Goal: Information Seeking & Learning: Learn about a topic

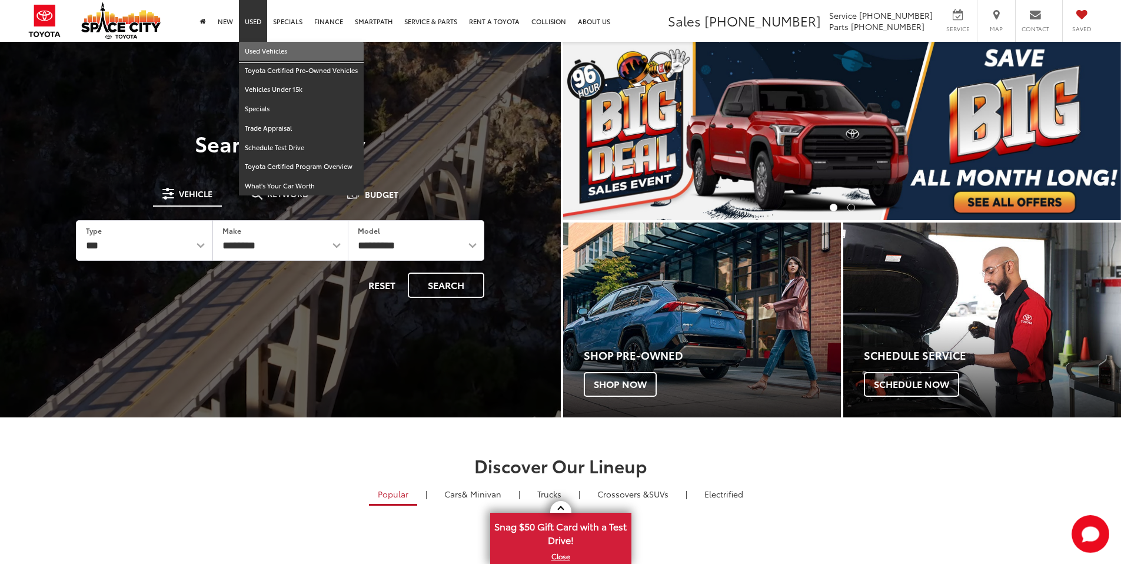
click at [256, 49] on link "Used Vehicles" at bounding box center [301, 51] width 125 height 19
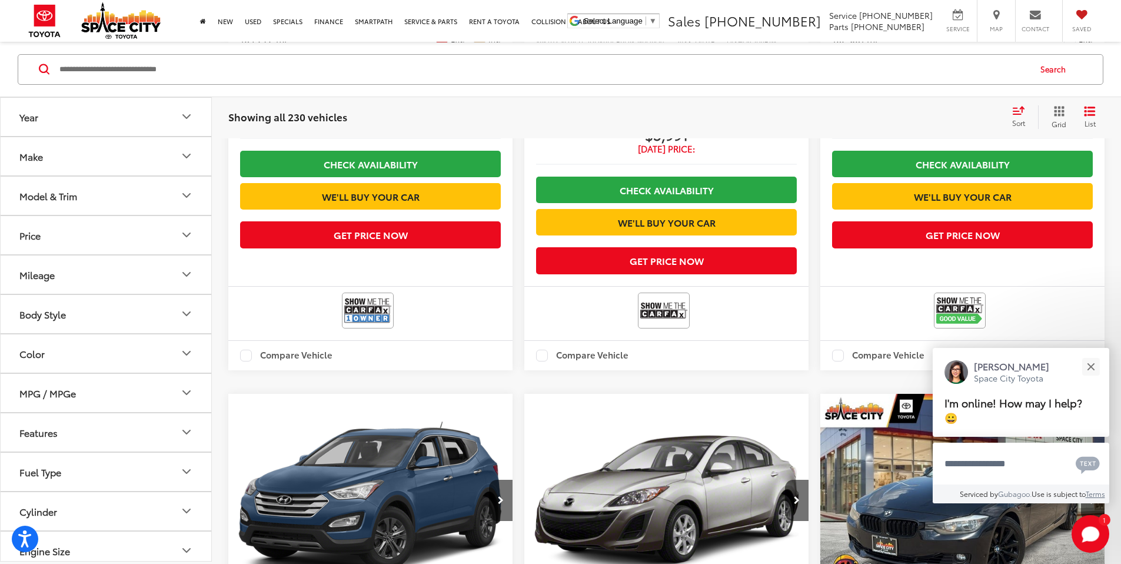
scroll to position [2009, 0]
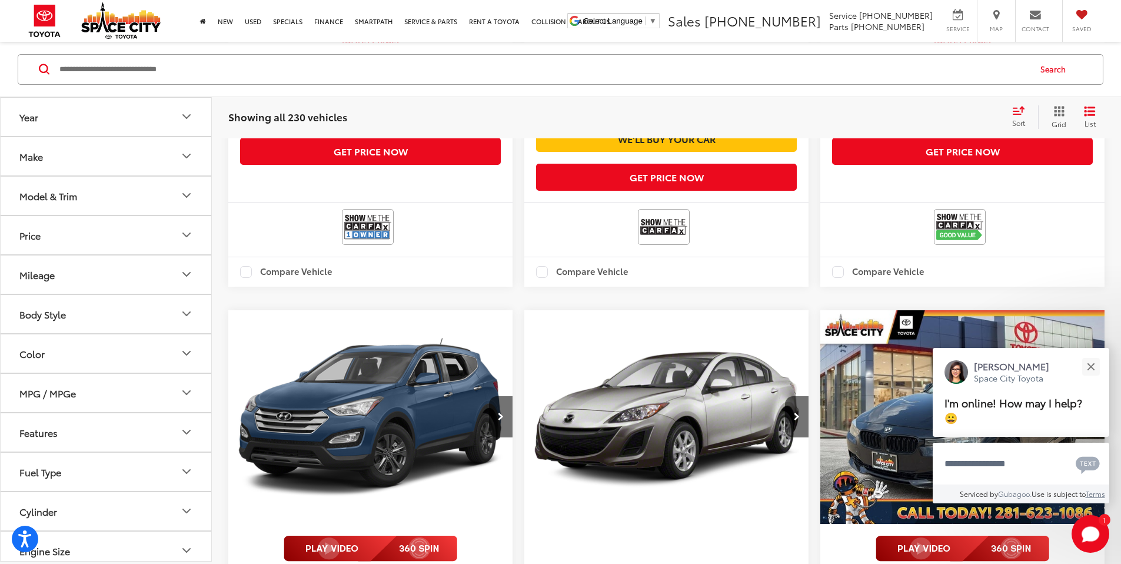
drag, startPoint x: 901, startPoint y: 325, endPoint x: 722, endPoint y: 314, distance: 178.6
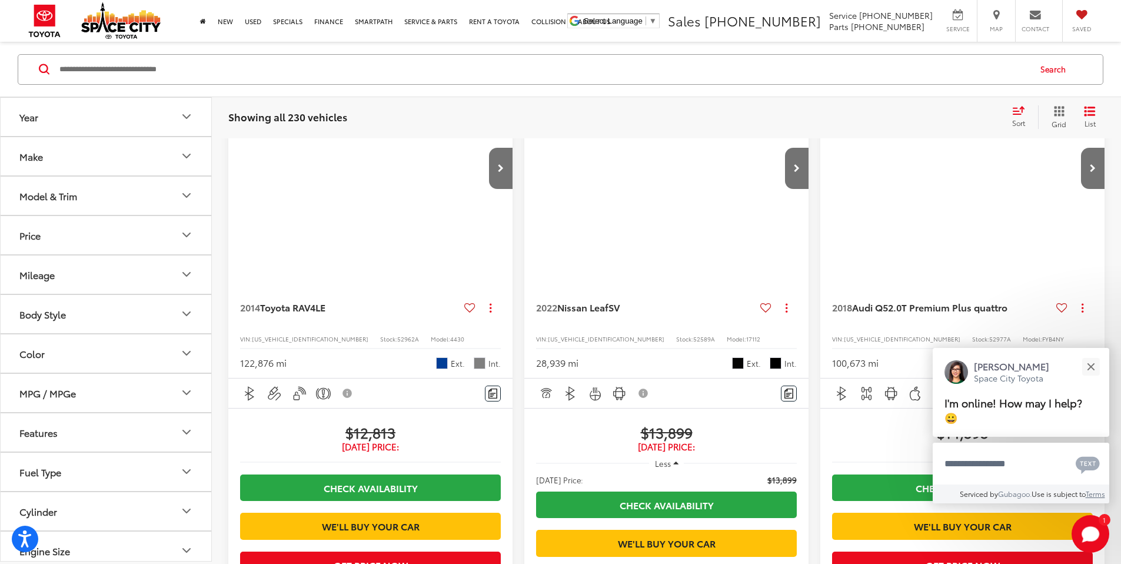
scroll to position [112, 0]
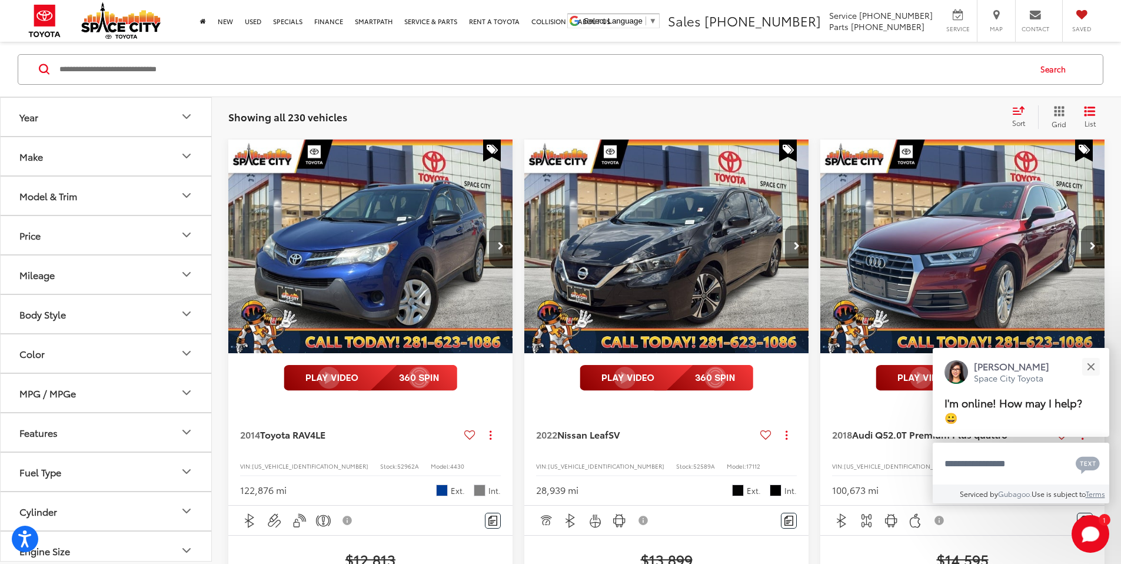
click at [794, 242] on icon "Next image" at bounding box center [797, 246] width 6 height 8
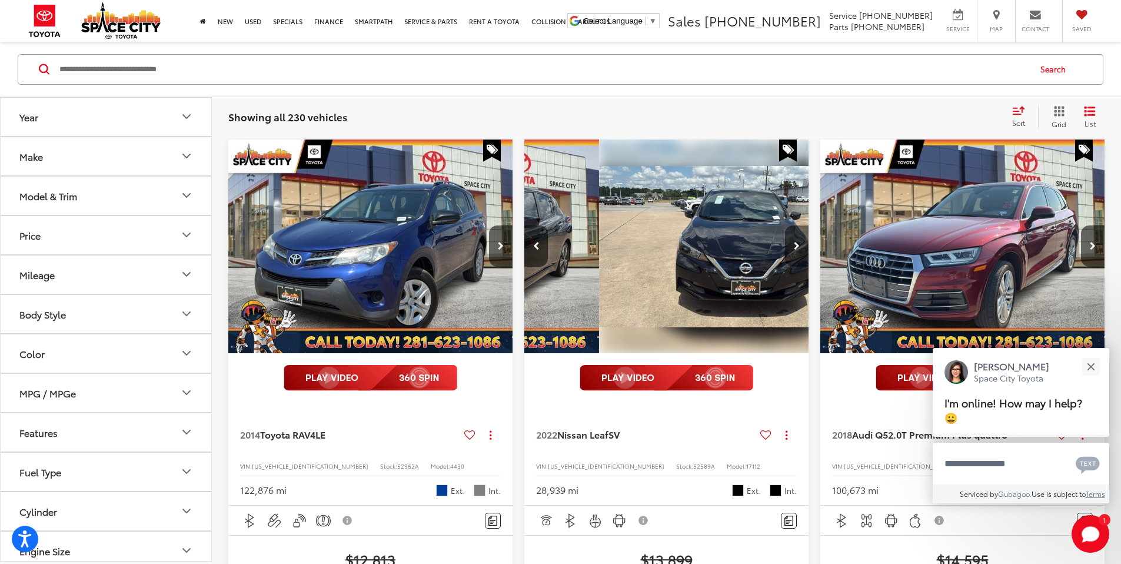
scroll to position [0, 212]
click at [794, 242] on icon "Next image" at bounding box center [797, 246] width 6 height 8
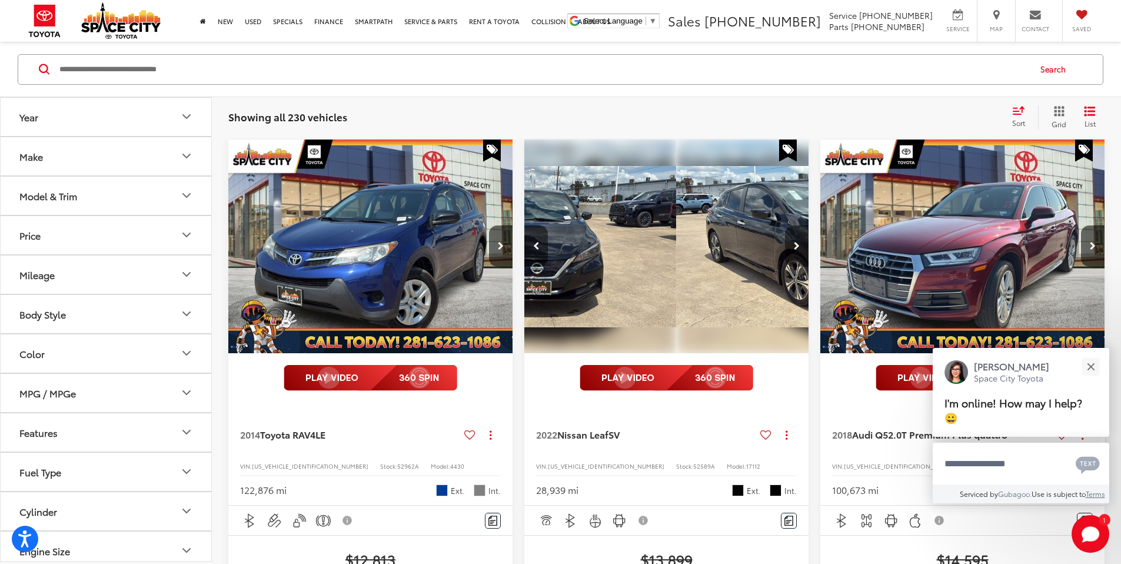
scroll to position [0, 424]
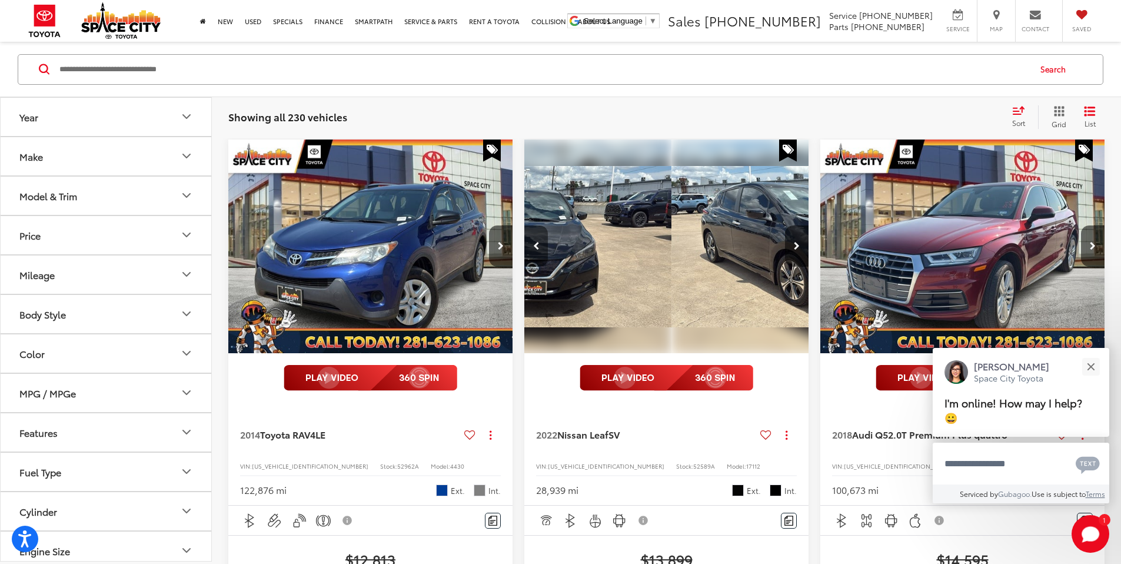
click at [524, 226] on button "Previous image" at bounding box center [536, 245] width 24 height 41
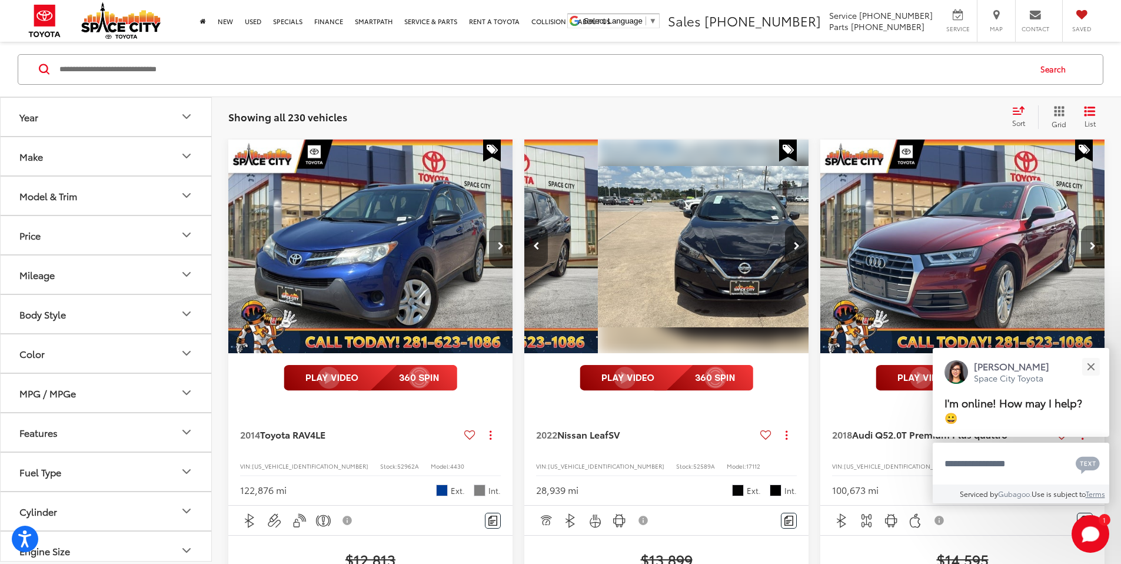
click at [524, 226] on button "Previous image" at bounding box center [536, 245] width 24 height 41
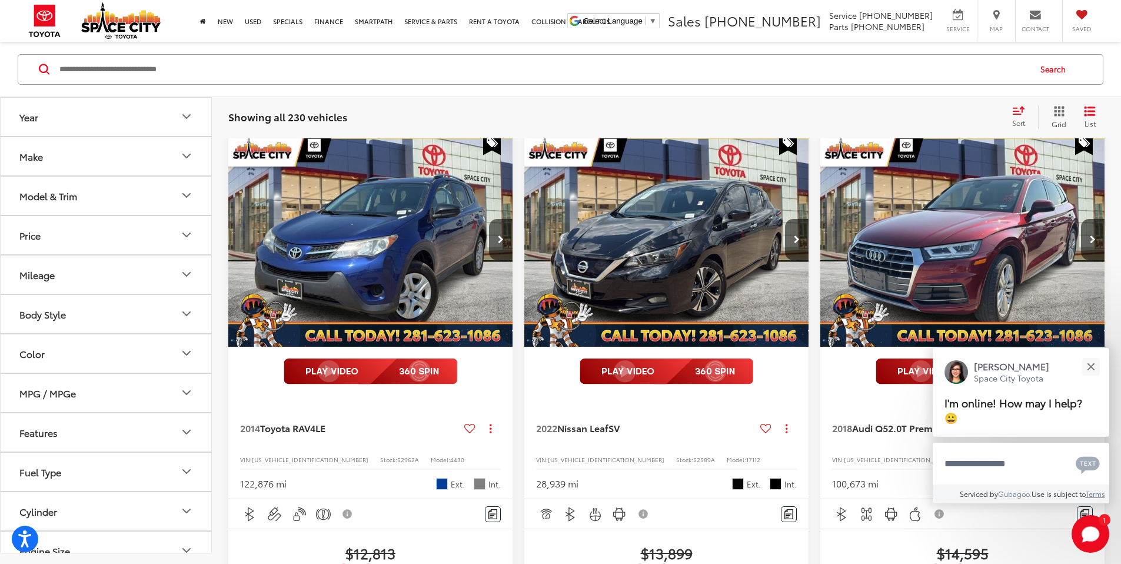
scroll to position [0, 0]
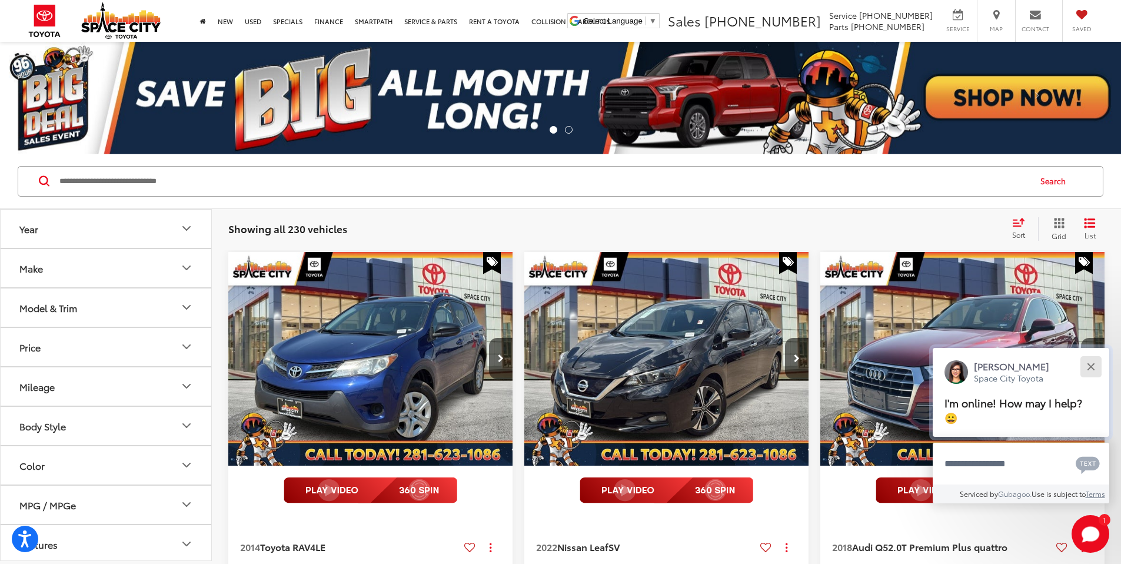
click at [1091, 370] on div "Close" at bounding box center [1091, 366] width 8 height 8
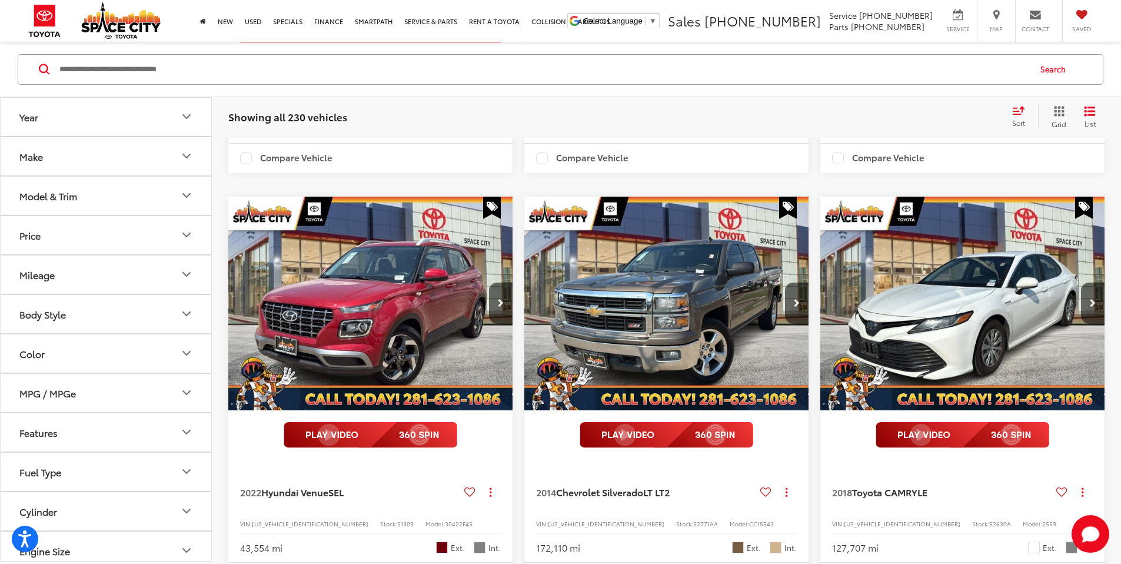
scroll to position [2044, 0]
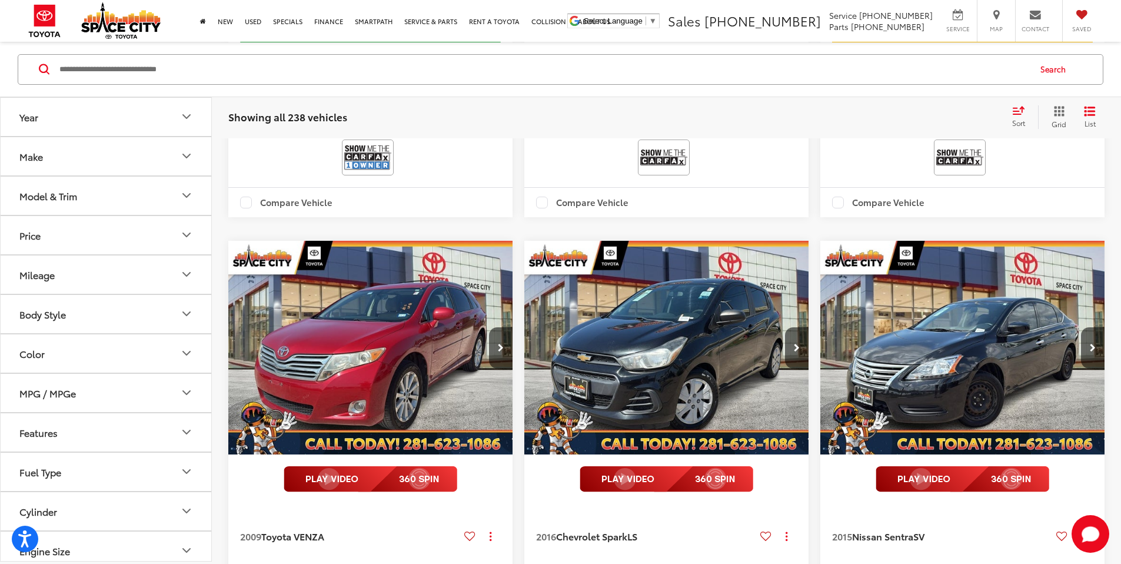
scroll to position [698, 0]
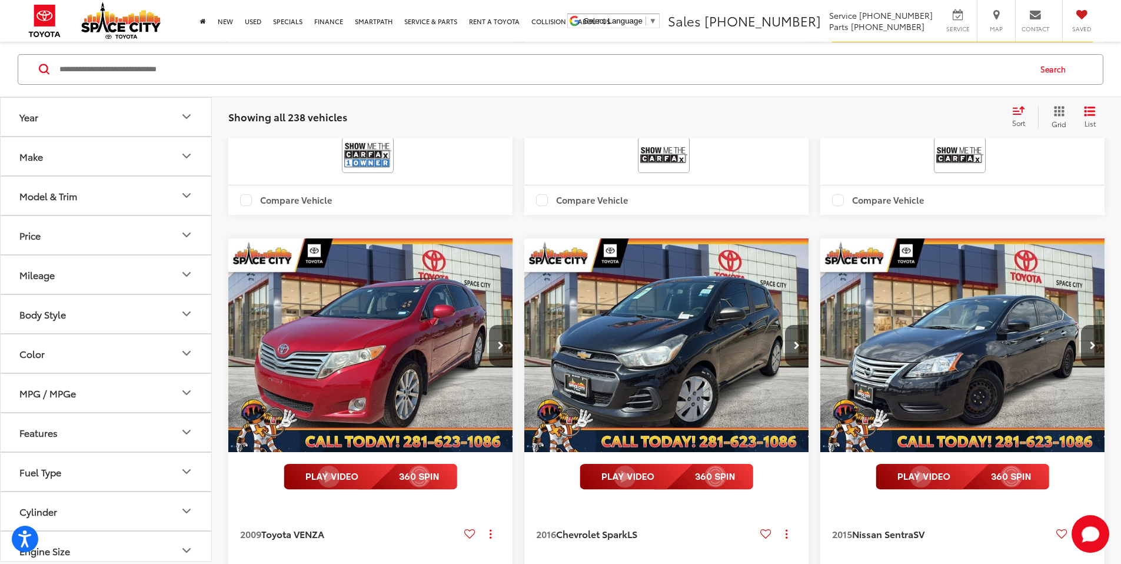
scroll to position [0, 1060]
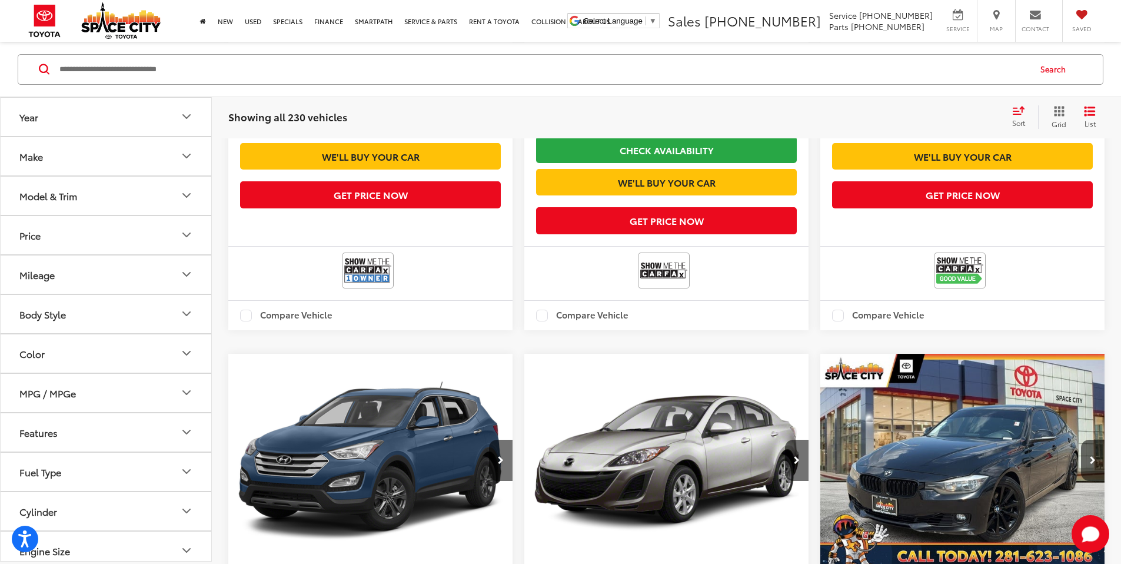
scroll to position [1977, 0]
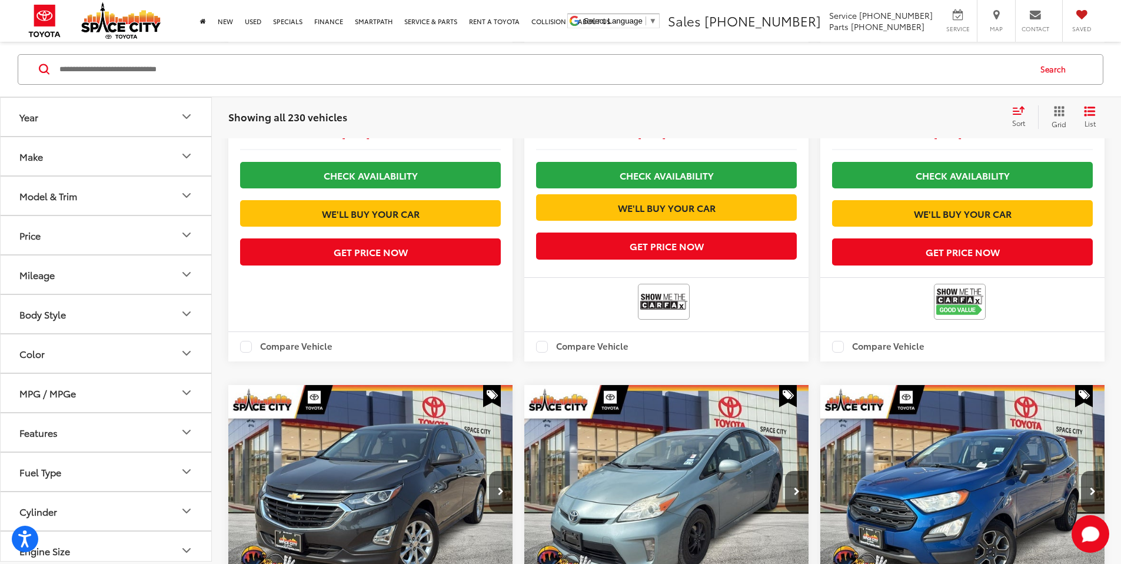
scroll to position [1972, 0]
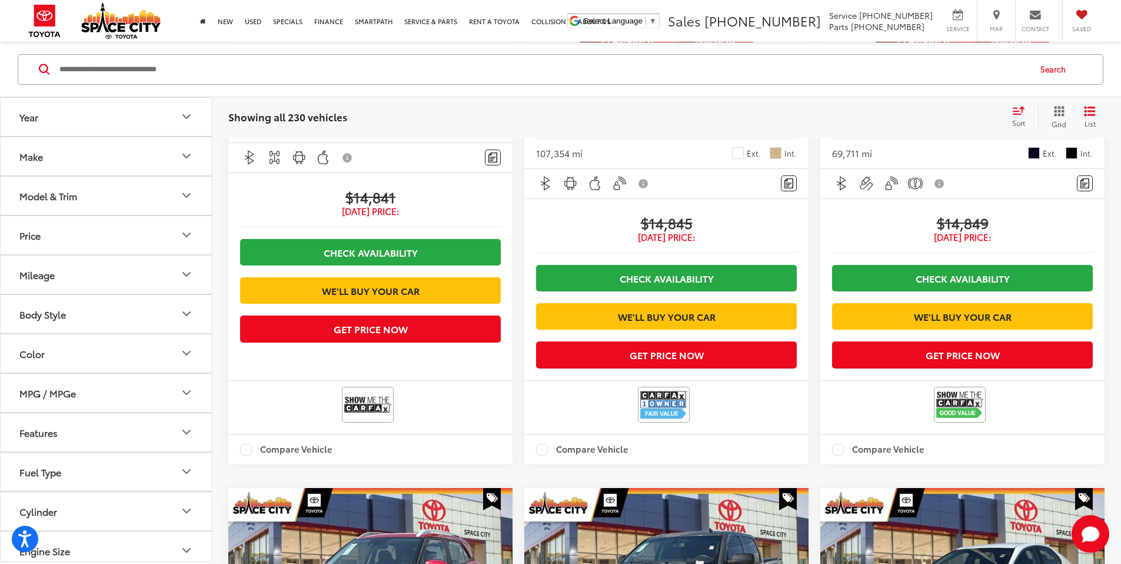
scroll to position [1905, 0]
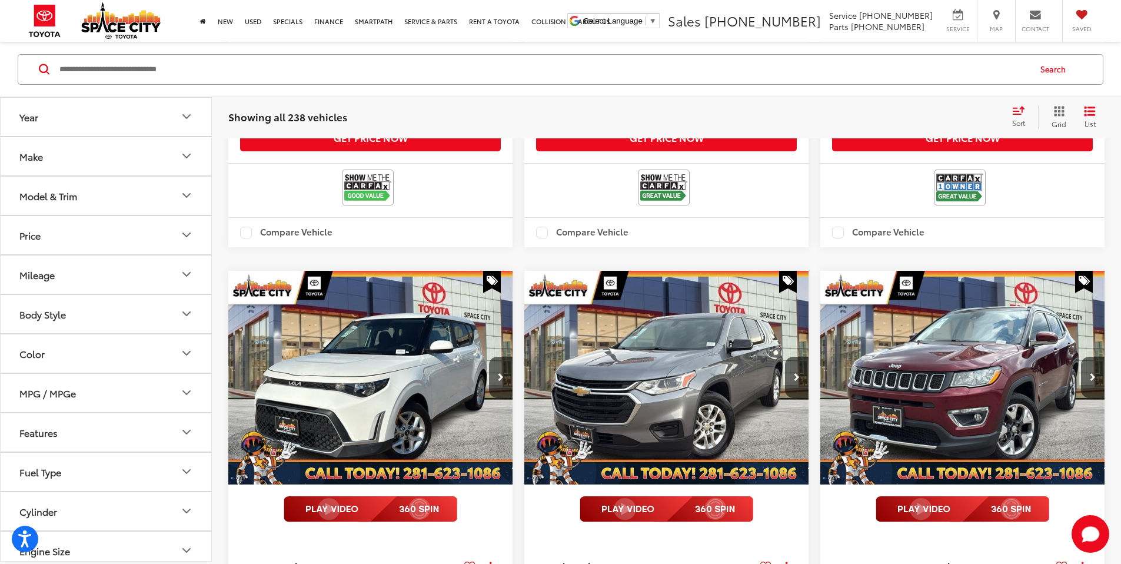
scroll to position [2044, 0]
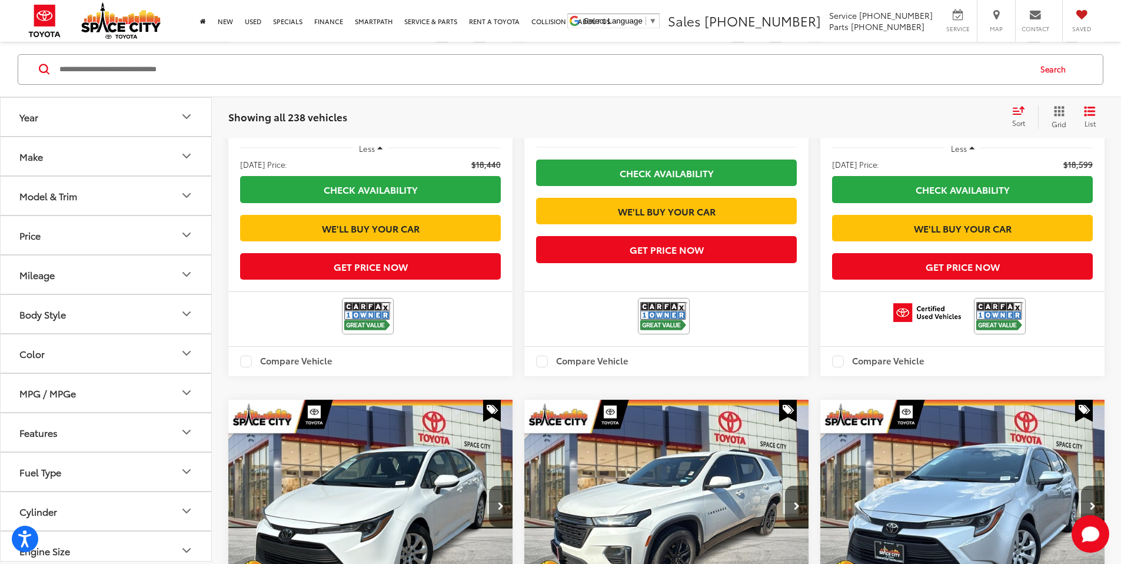
scroll to position [1973, 0]
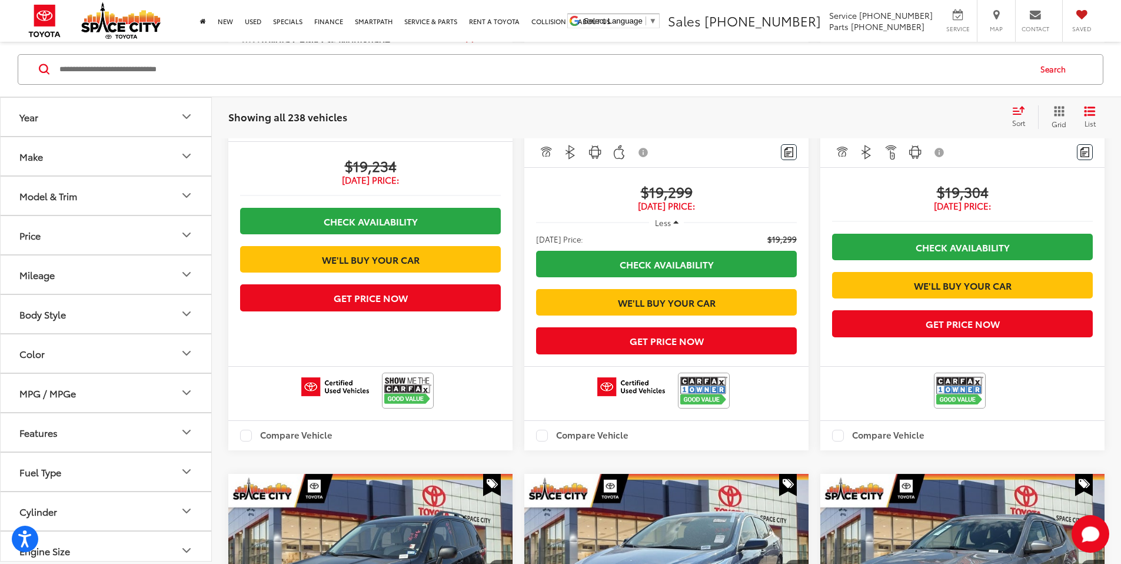
scroll to position [2067, 0]
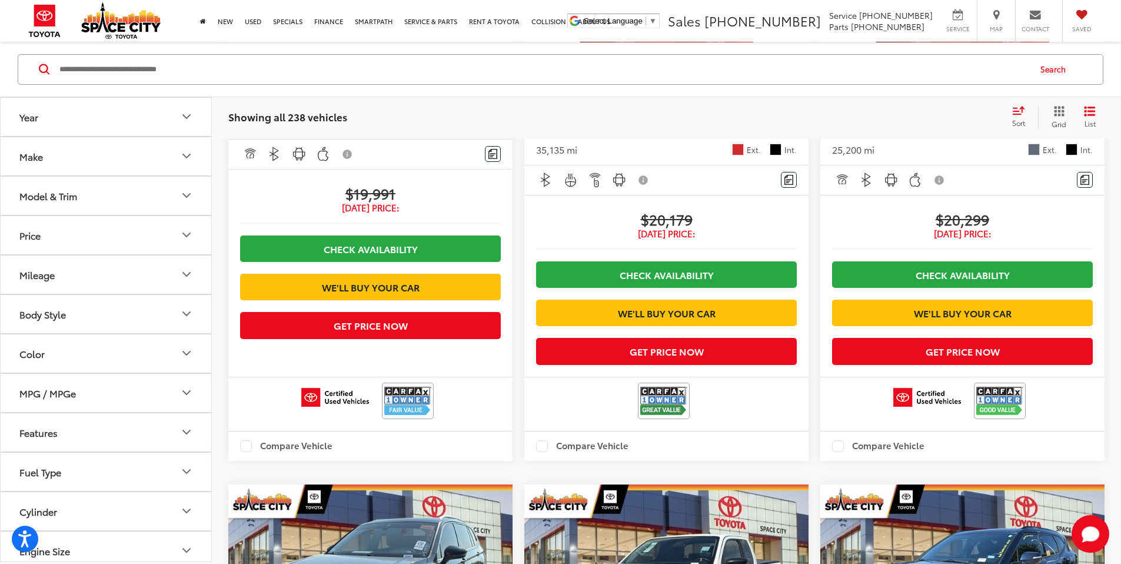
scroll to position [1996, 0]
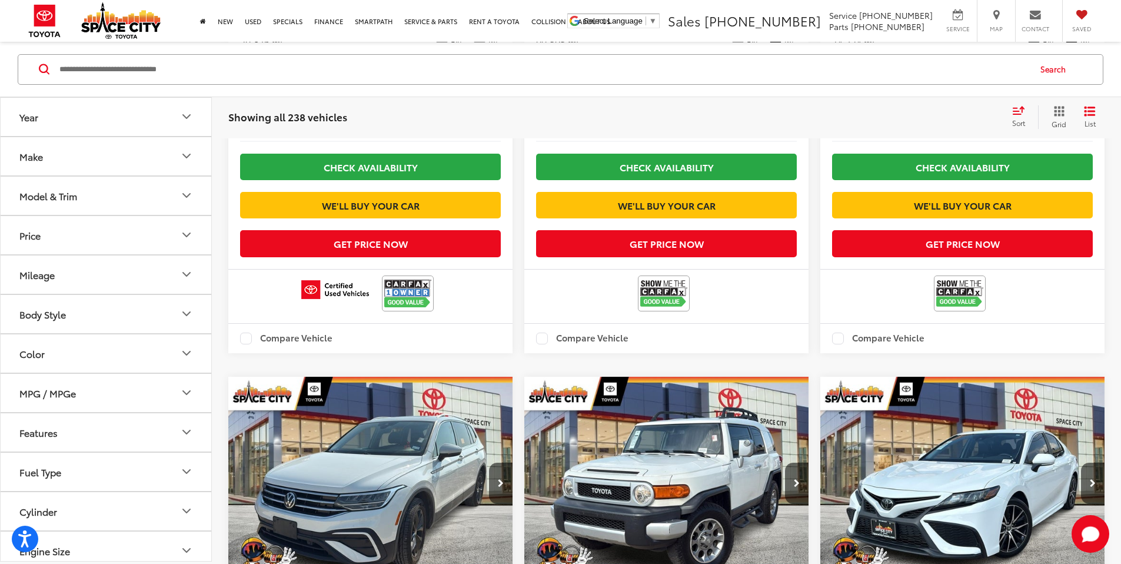
scroll to position [2031, 0]
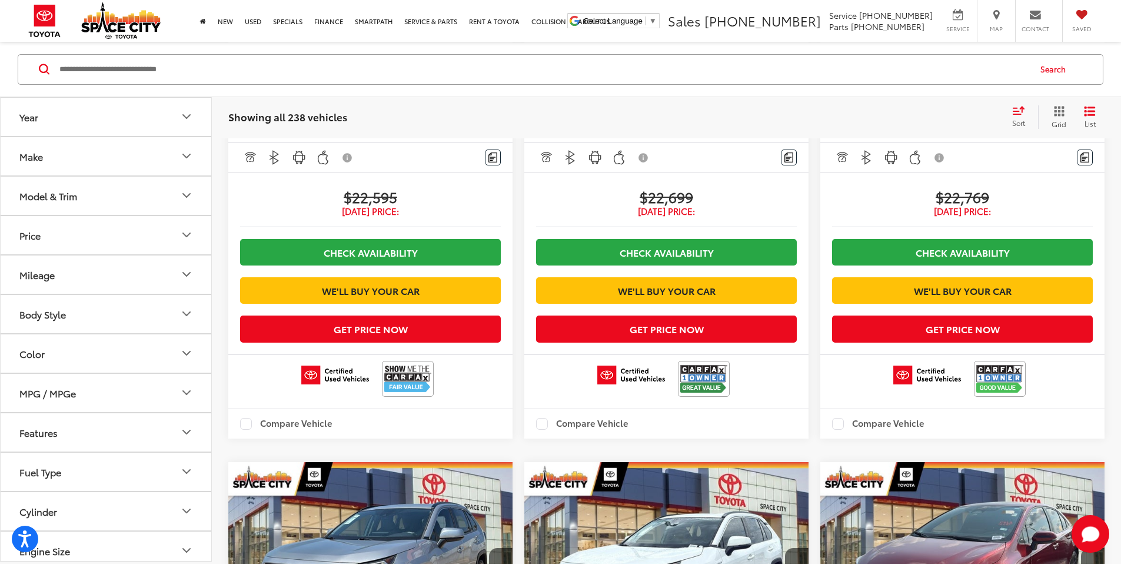
scroll to position [1985, 0]
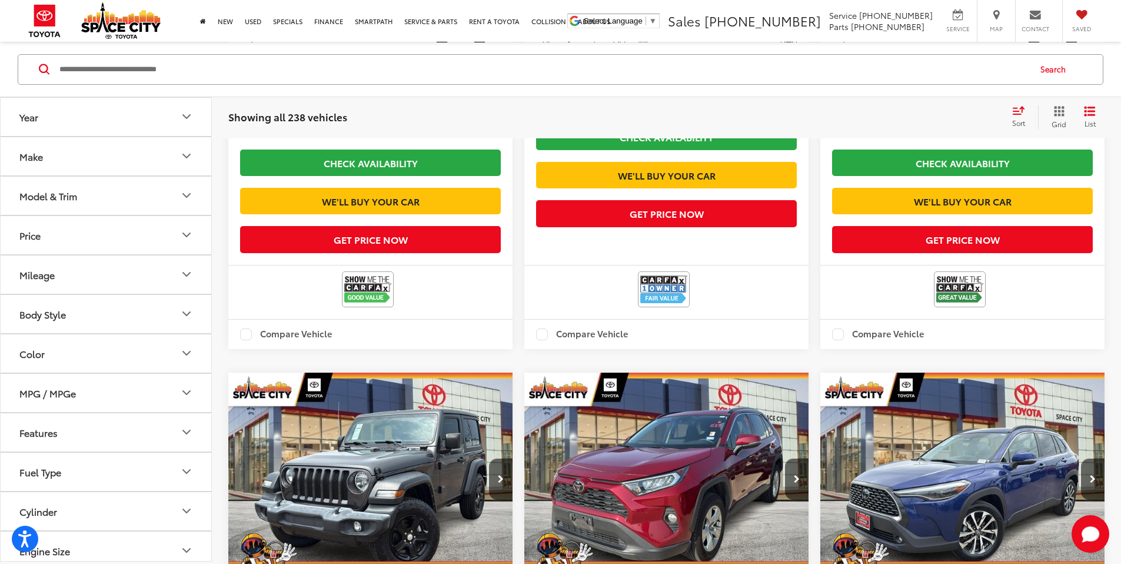
scroll to position [1973, 0]
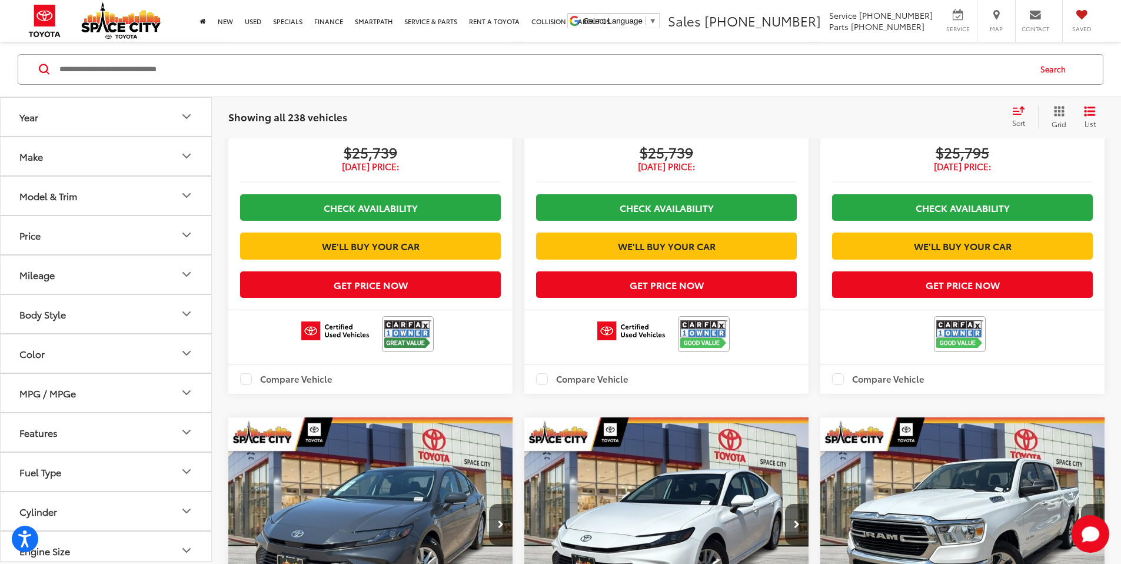
scroll to position [1900, 0]
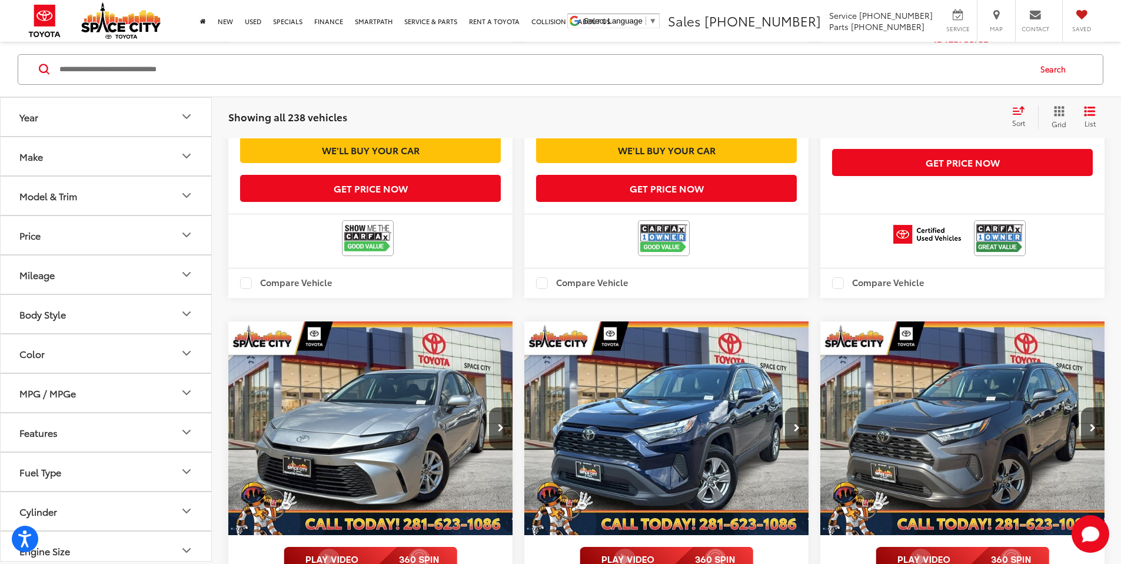
scroll to position [2071, 0]
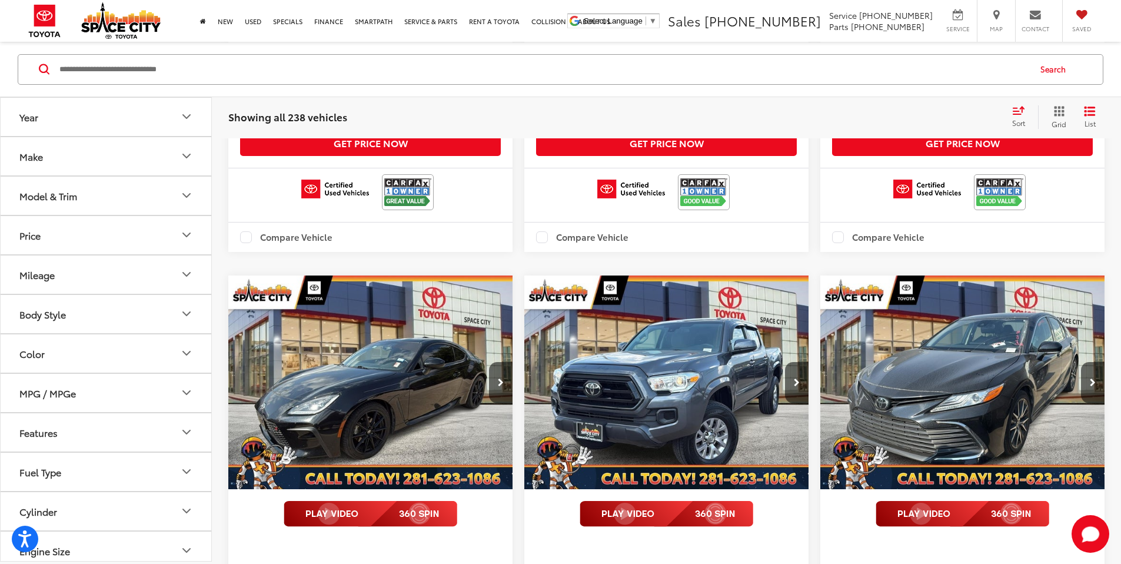
scroll to position [1348, 0]
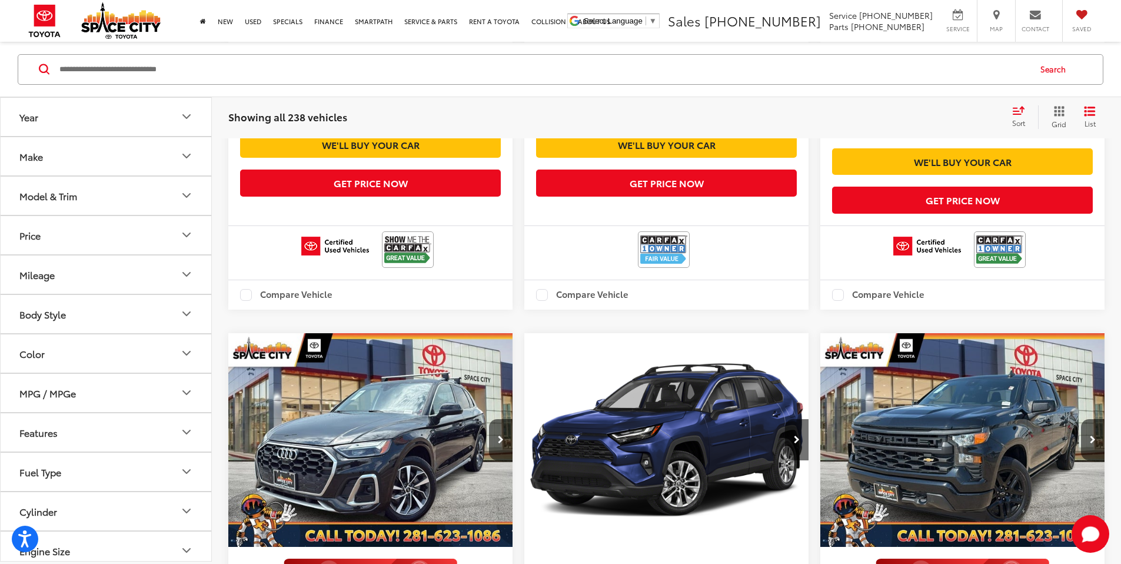
scroll to position [2044, 0]
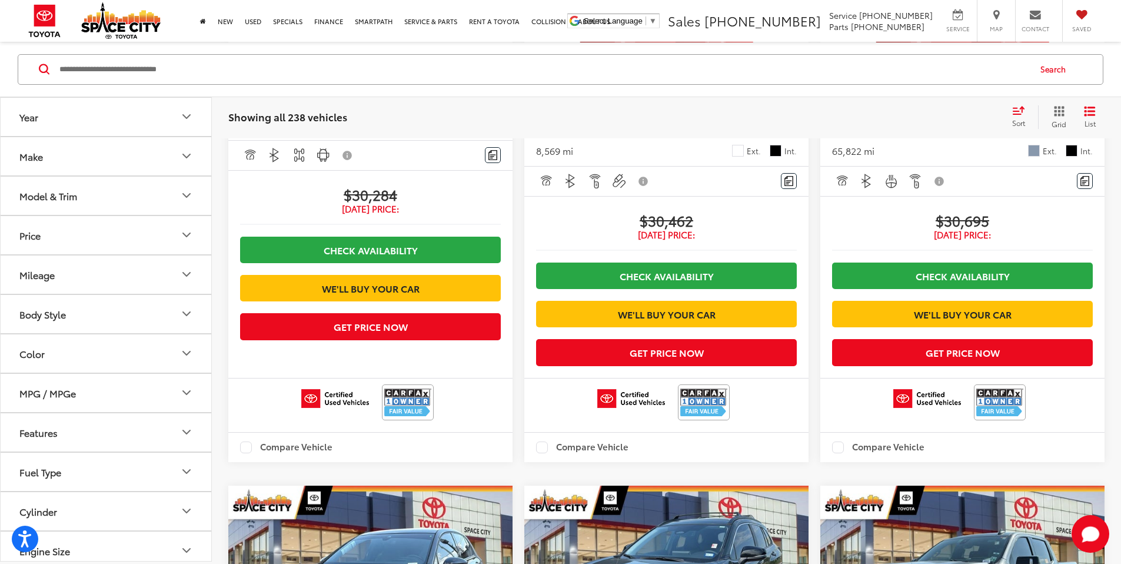
scroll to position [1895, 0]
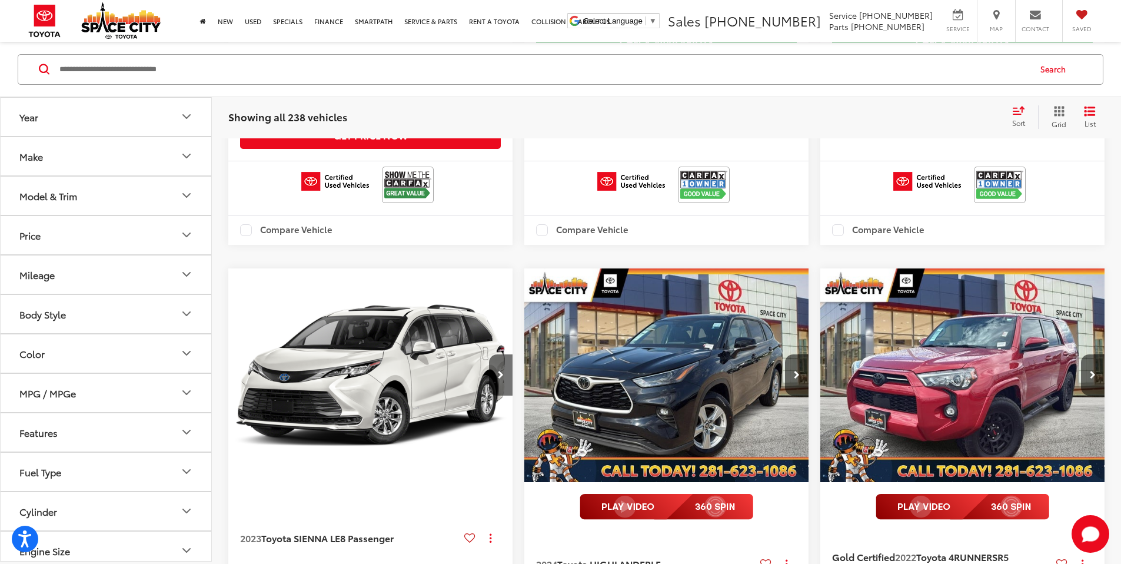
scroll to position [2082, 0]
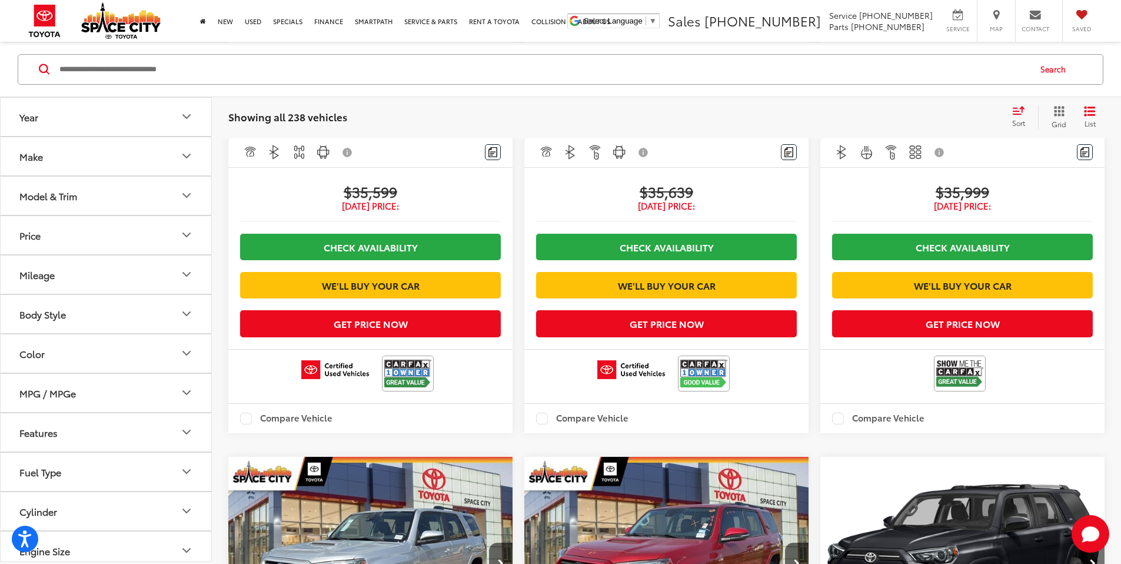
scroll to position [1997, 0]
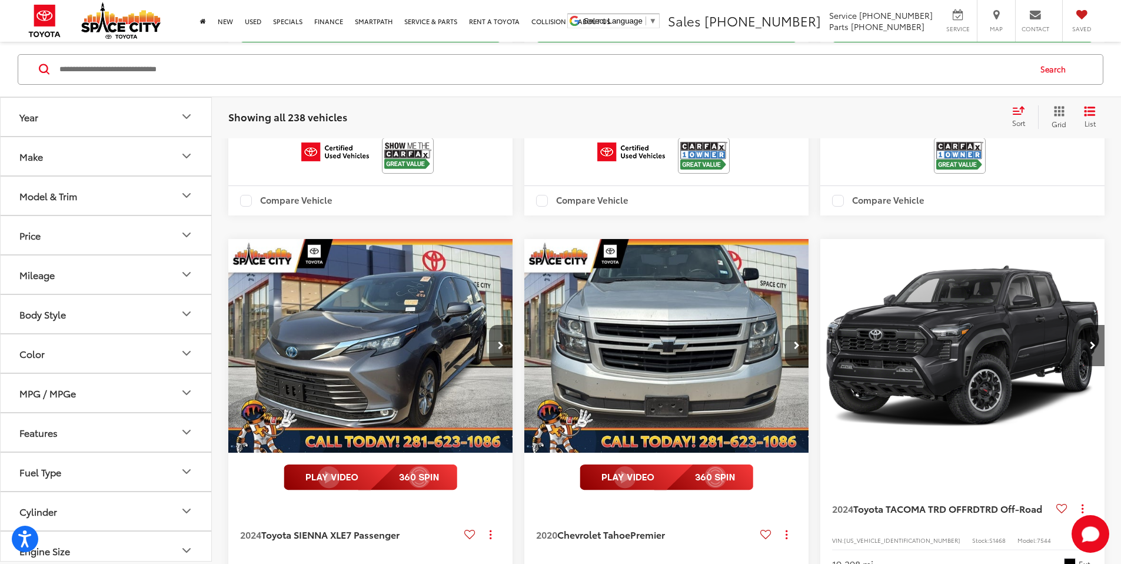
scroll to position [2123, 0]
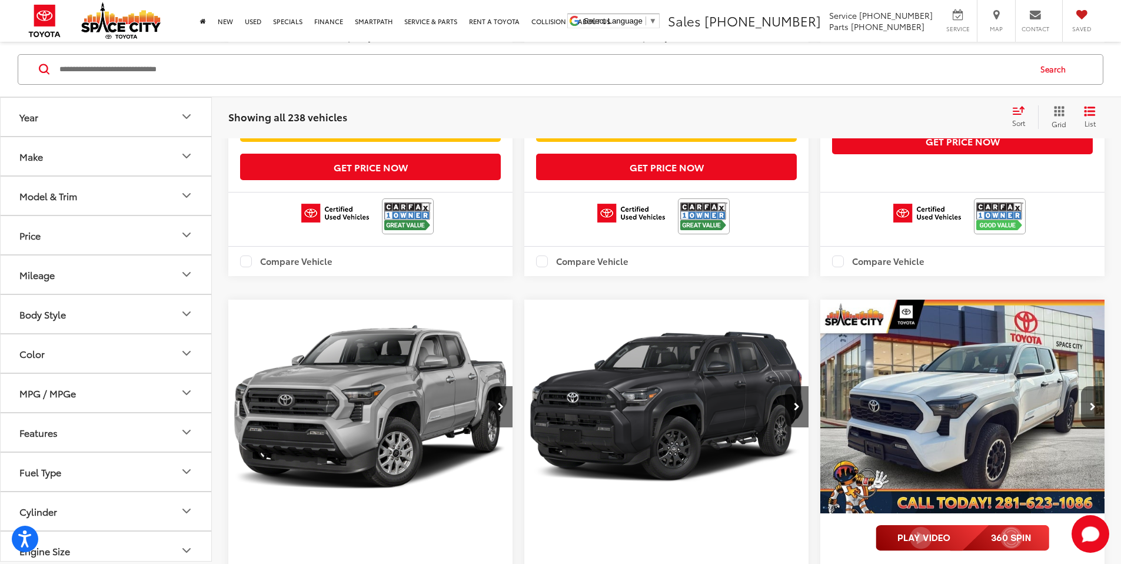
scroll to position [640, 0]
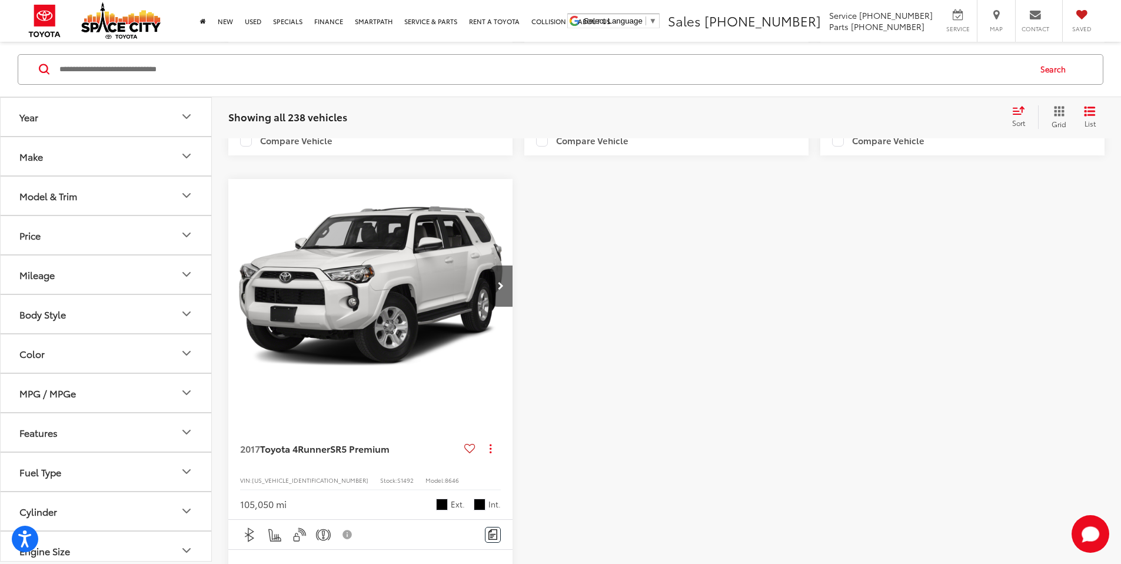
scroll to position [1908, 0]
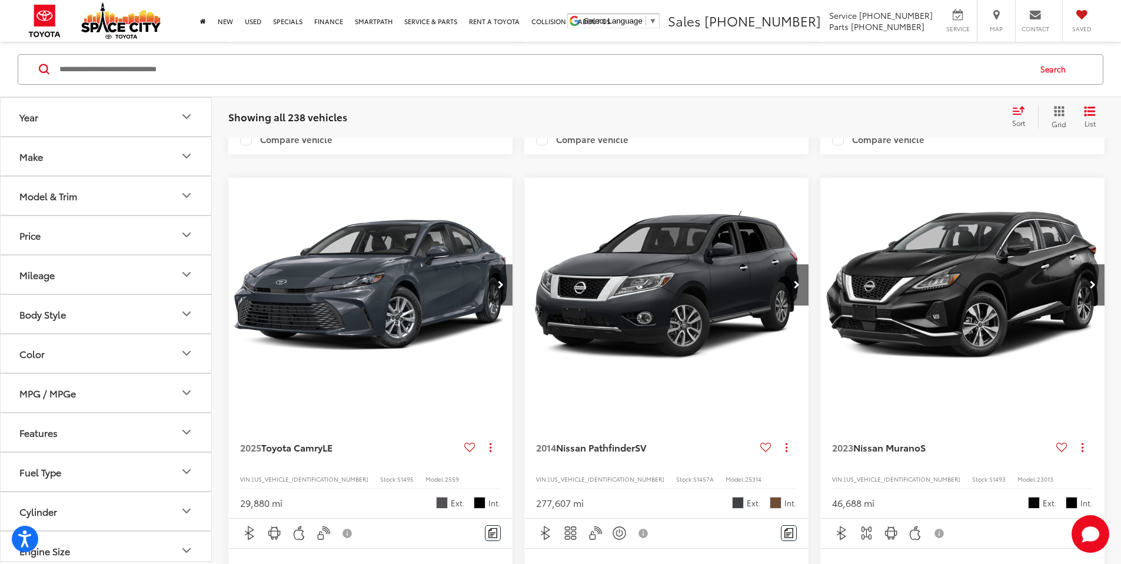
scroll to position [631, 0]
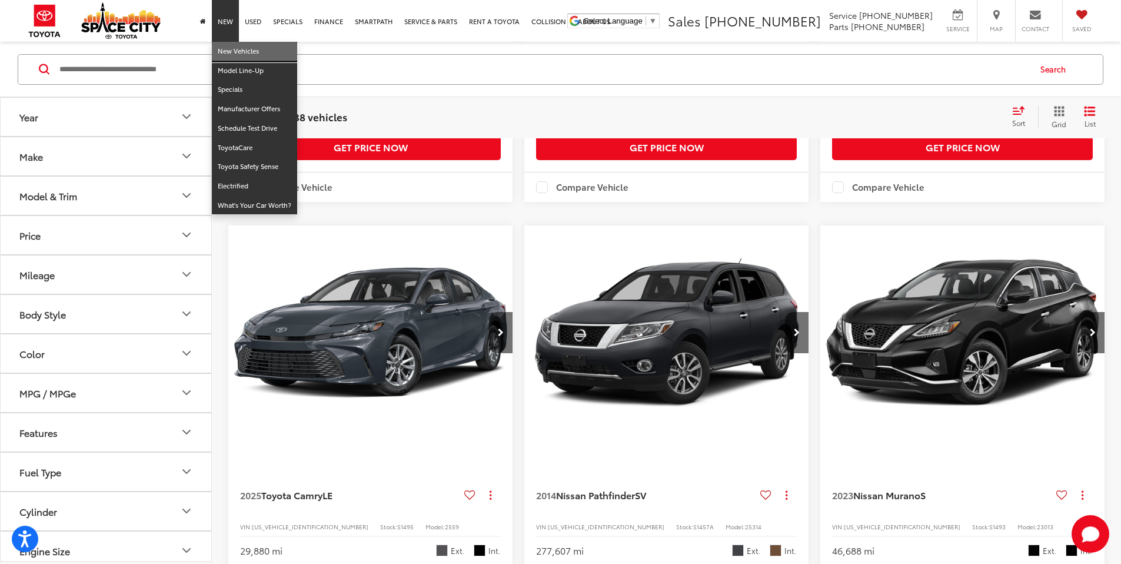
click at [227, 51] on link "New Vehicles" at bounding box center [254, 51] width 85 height 19
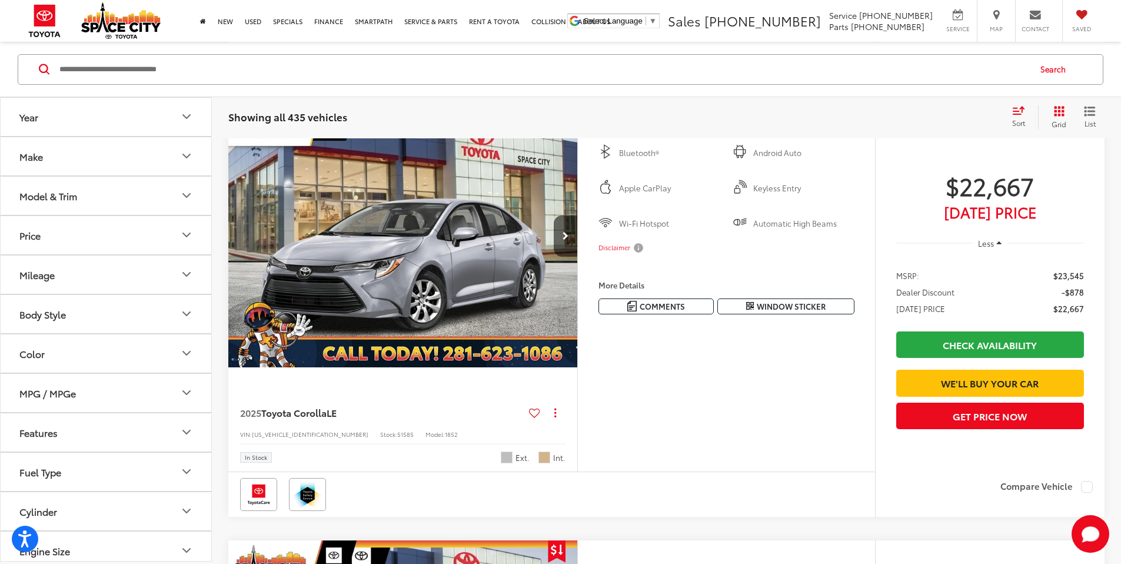
scroll to position [657, 0]
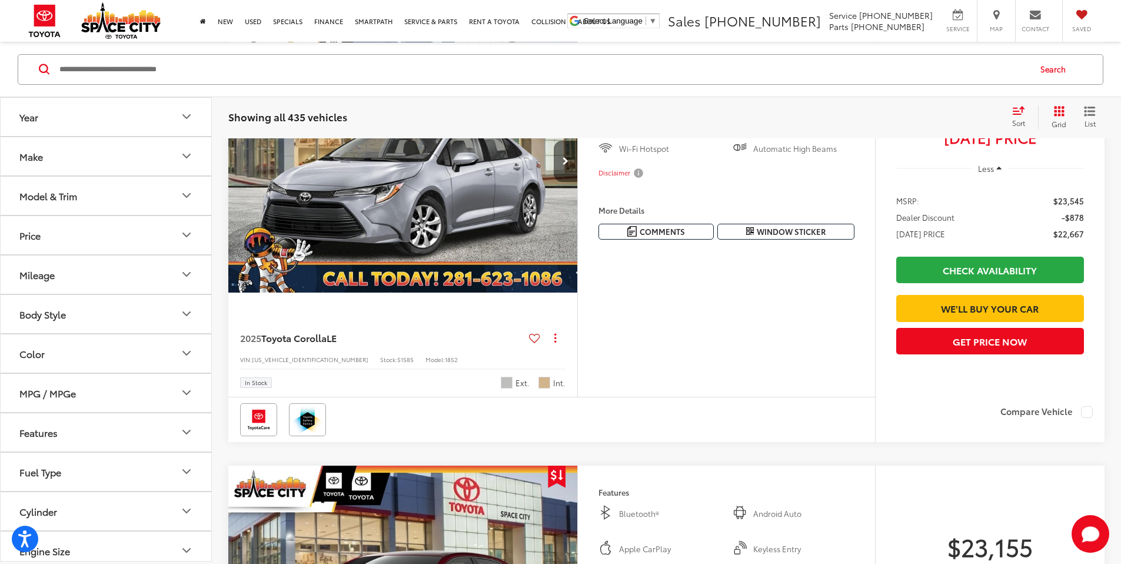
click at [577, 182] on button "Next image" at bounding box center [566, 161] width 24 height 41
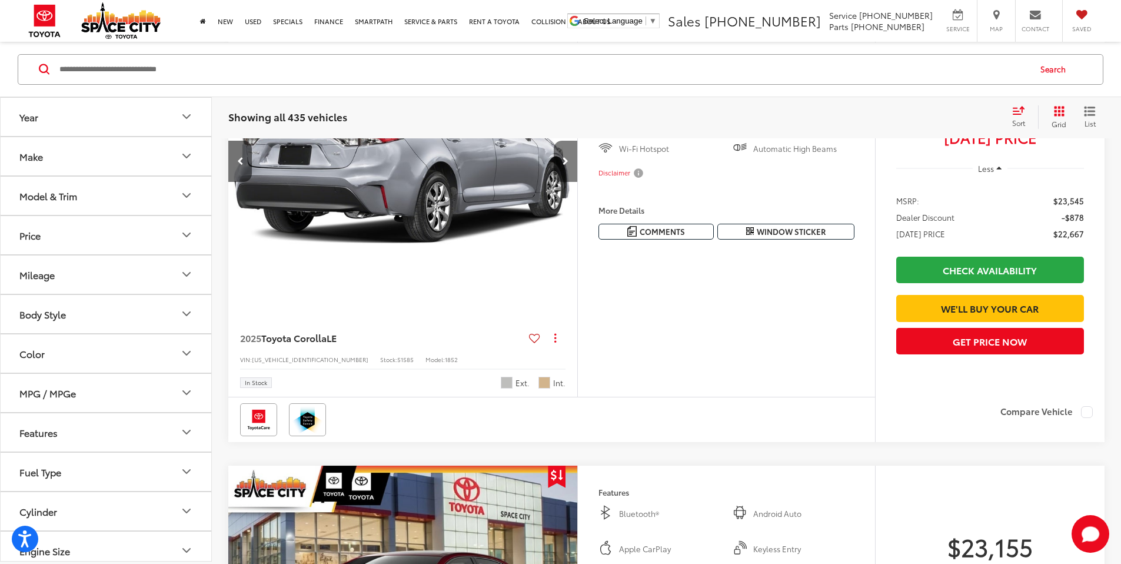
click at [577, 182] on button "Next image" at bounding box center [566, 161] width 24 height 41
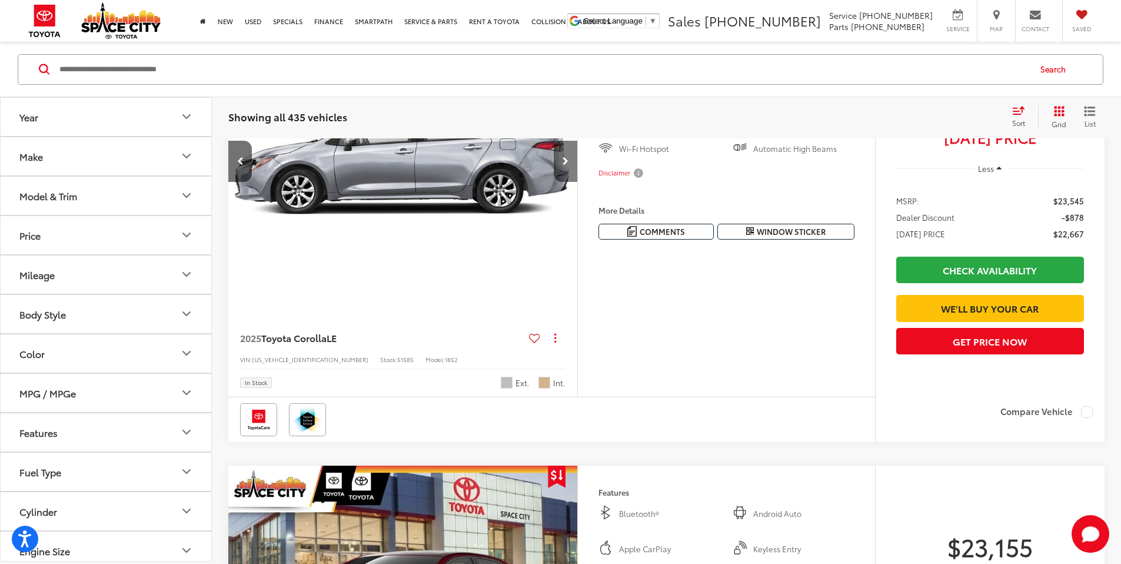
scroll to position [0, 893]
click at [577, 182] on button "Next image" at bounding box center [566, 161] width 24 height 41
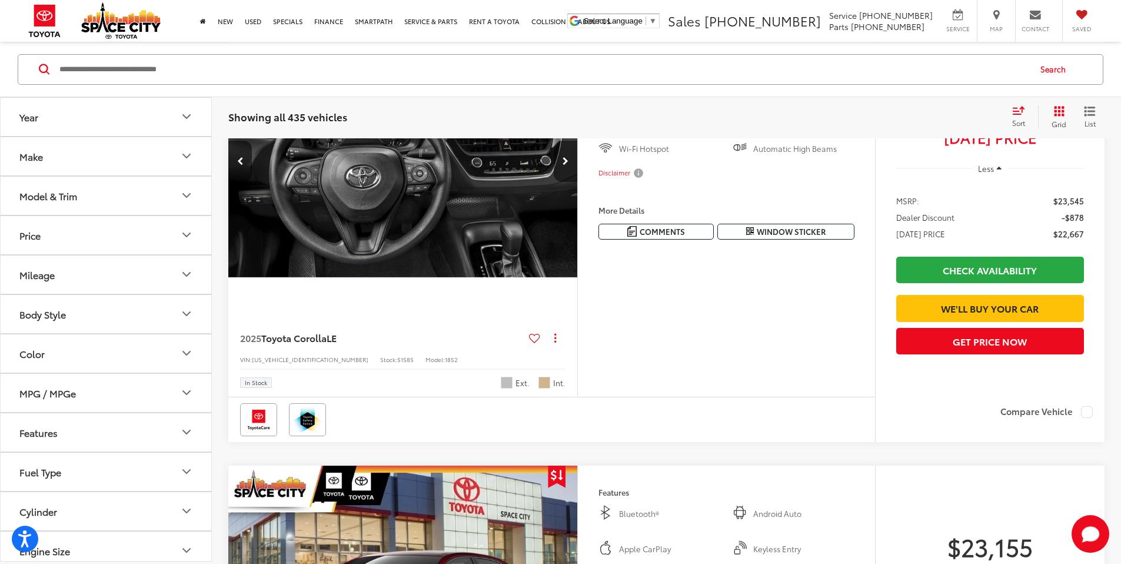
click at [577, 182] on button "Next image" at bounding box center [566, 161] width 24 height 41
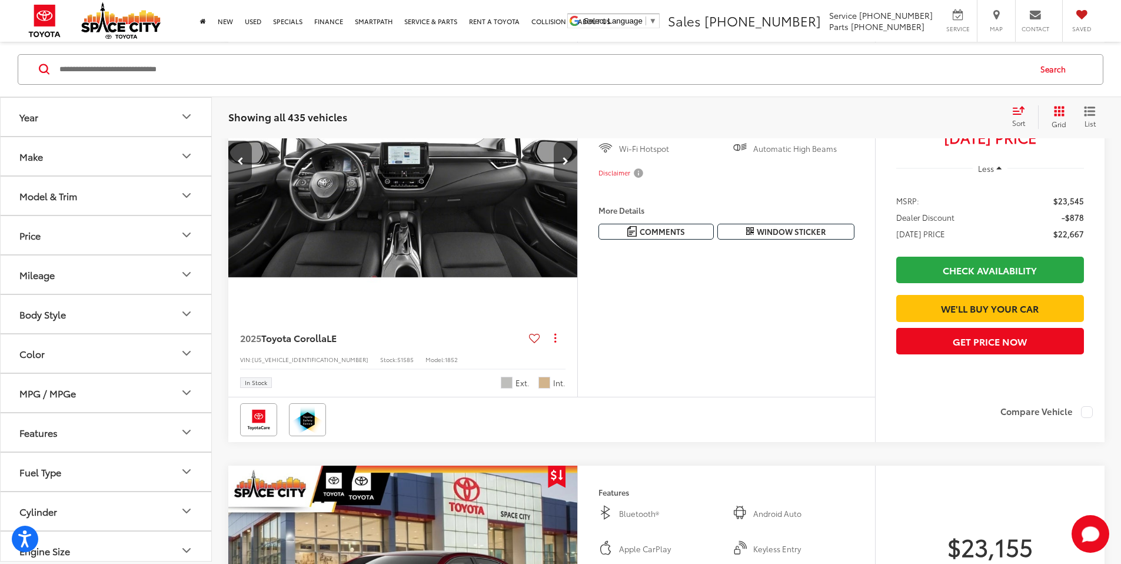
scroll to position [0, 1784]
click at [242, 182] on button "Previous image" at bounding box center [240, 161] width 24 height 41
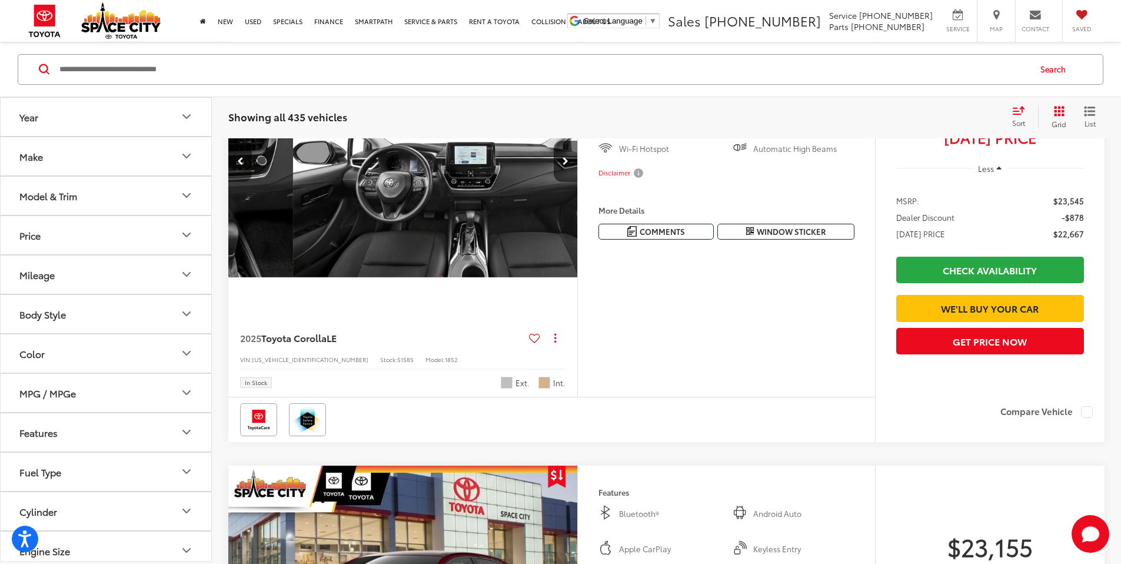
click at [242, 182] on button "Previous image" at bounding box center [240, 161] width 24 height 41
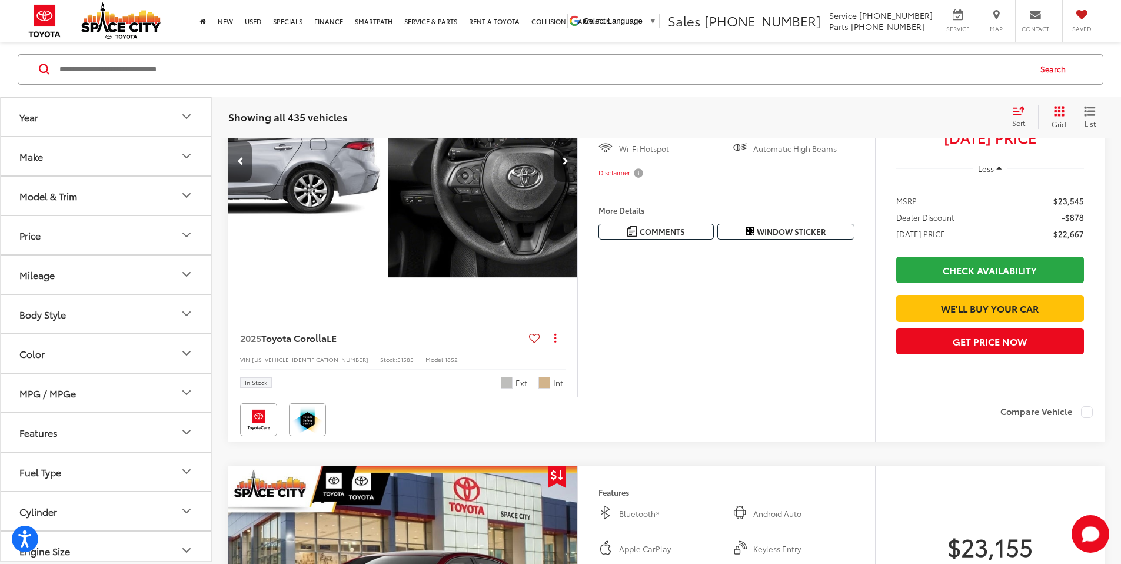
click at [242, 182] on button "Previous image" at bounding box center [240, 161] width 24 height 41
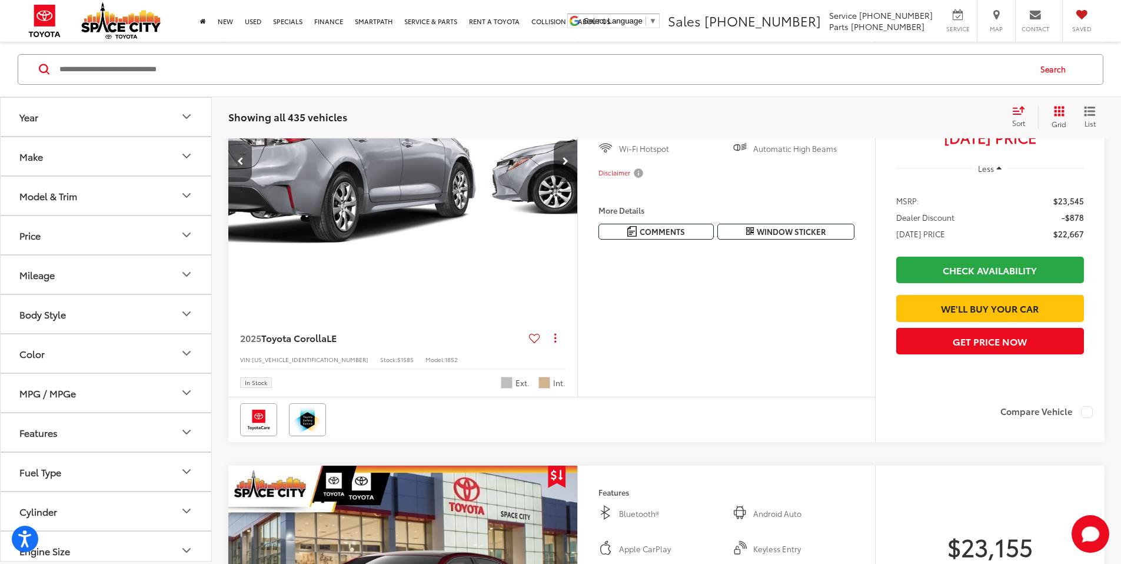
click at [242, 182] on button "Previous image" at bounding box center [240, 161] width 24 height 41
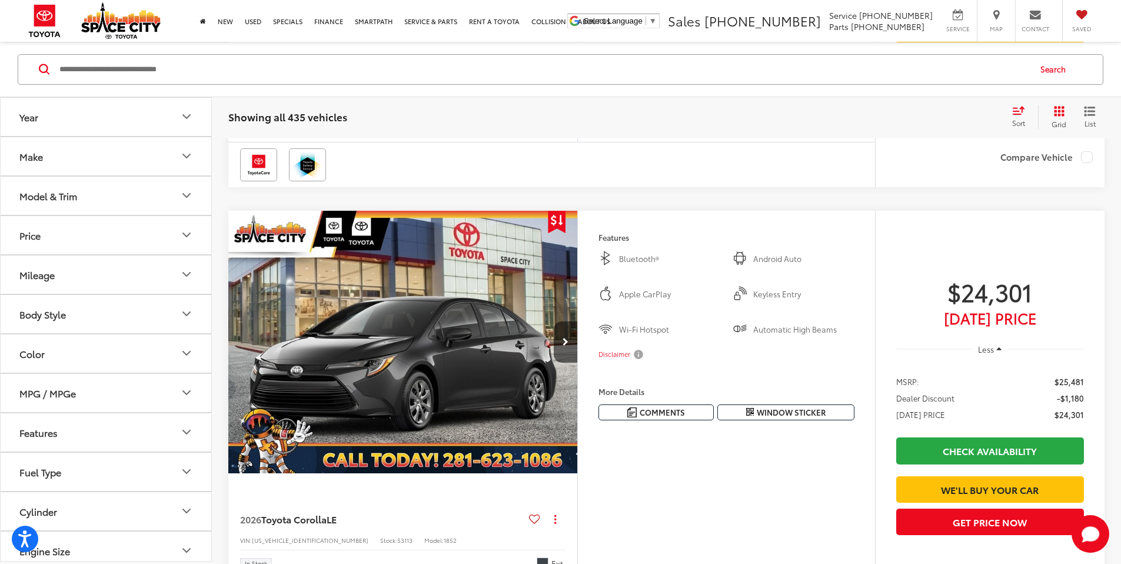
scroll to position [2682, 0]
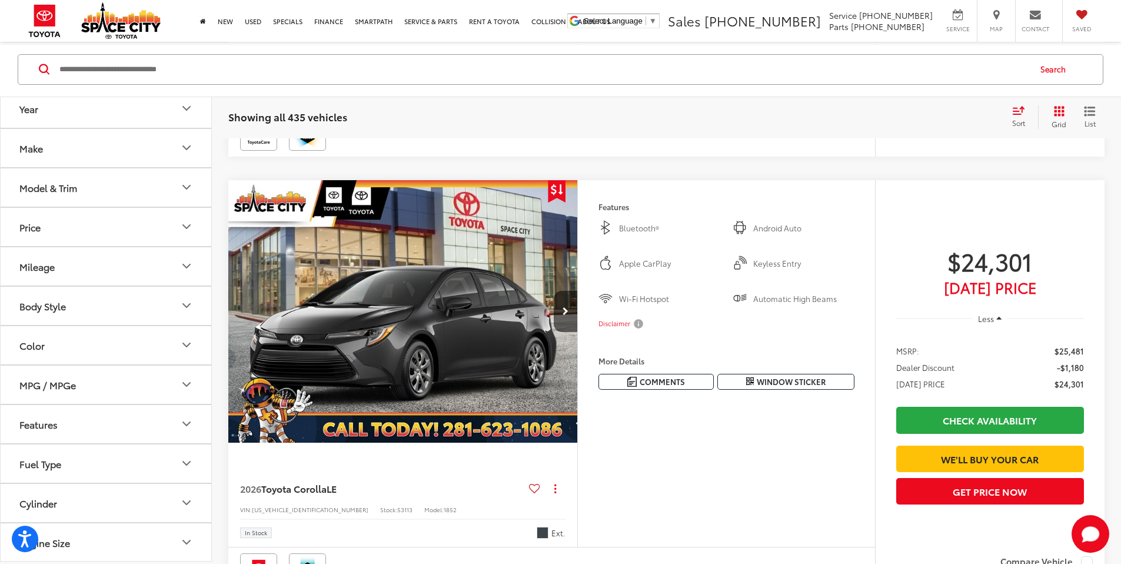
scroll to position [0, 0]
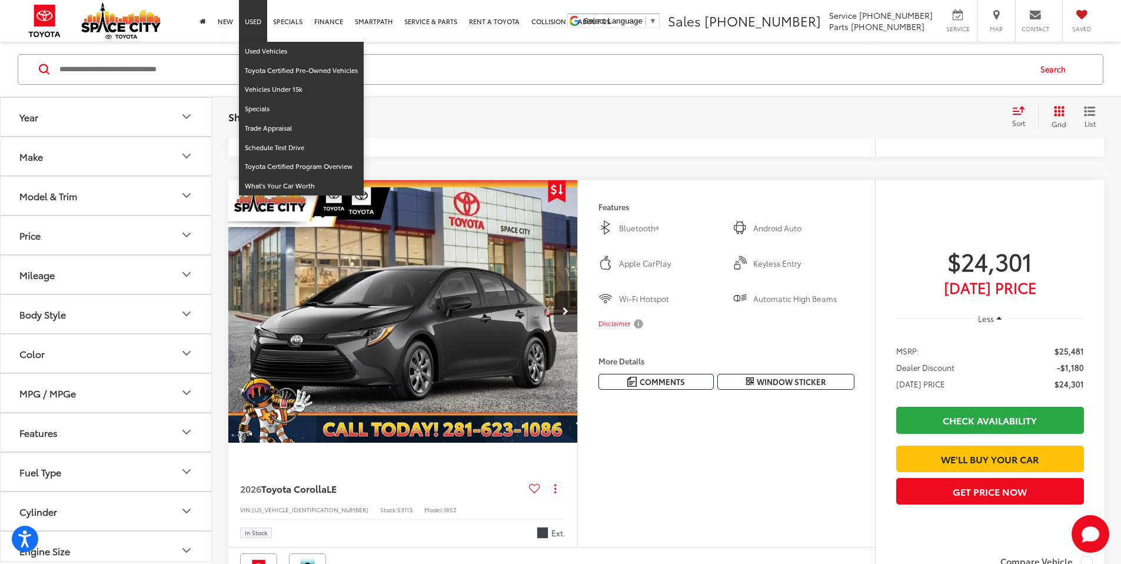
click at [253, 21] on link "Used" at bounding box center [253, 21] width 28 height 42
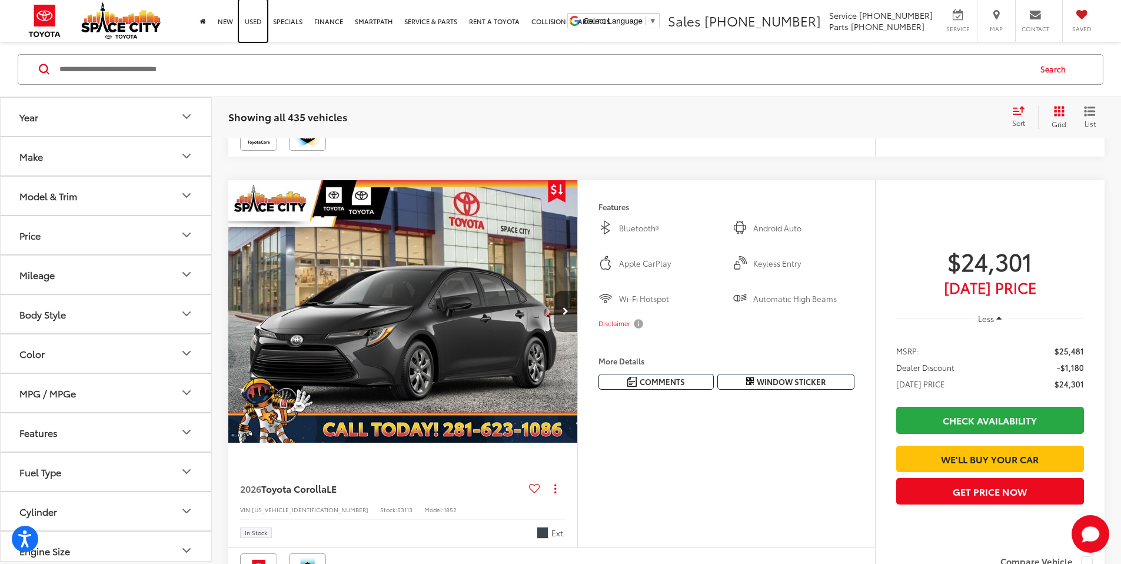
click at [254, 21] on link "Used" at bounding box center [253, 21] width 28 height 42
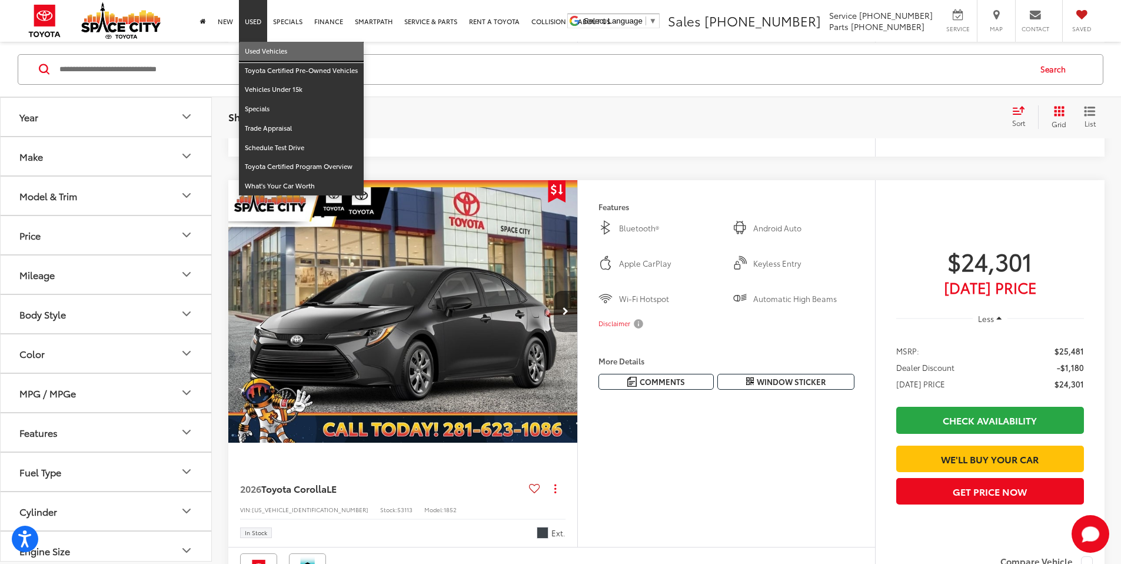
click at [259, 52] on link "Used Vehicles" at bounding box center [301, 51] width 125 height 19
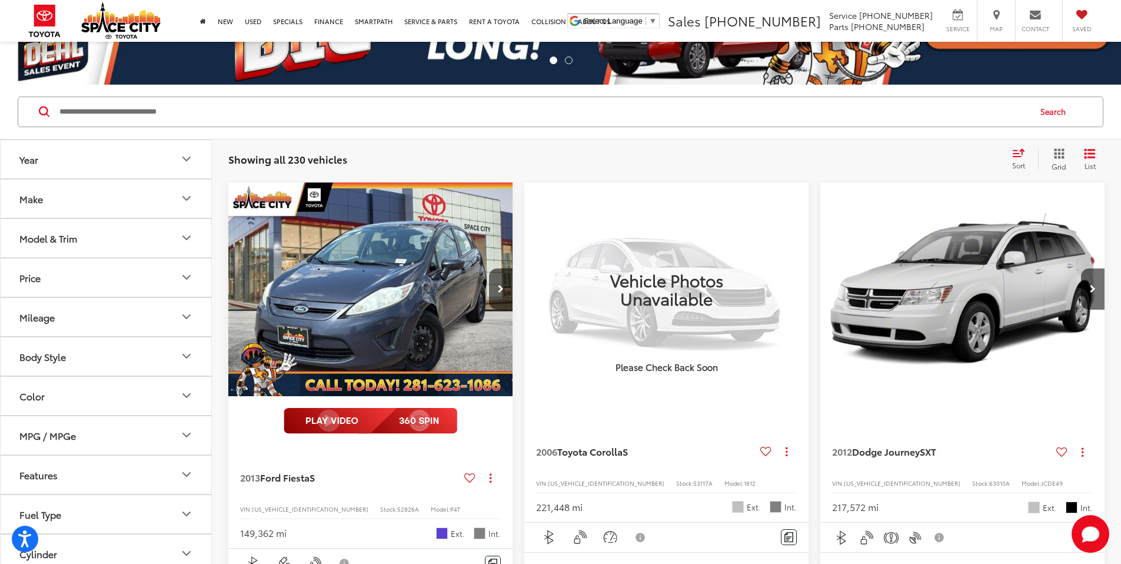
scroll to position [68, 0]
